Goal: Task Accomplishment & Management: Complete application form

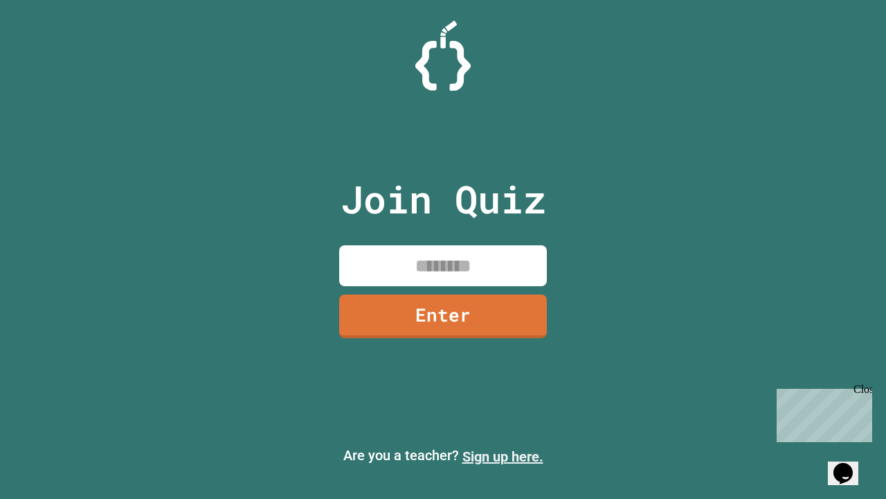
click at [503, 456] on link "Sign up here." at bounding box center [503, 456] width 81 height 17
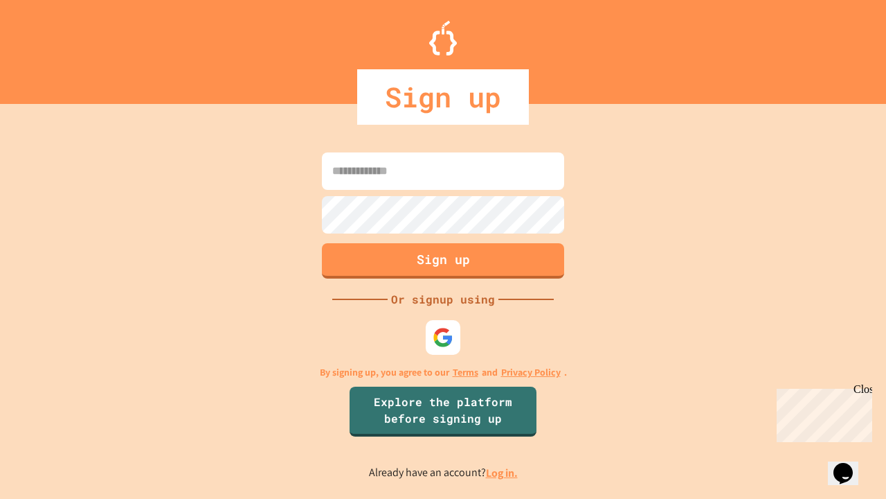
click at [503, 472] on link "Log in." at bounding box center [502, 472] width 32 height 15
